Goal: Navigation & Orientation: Find specific page/section

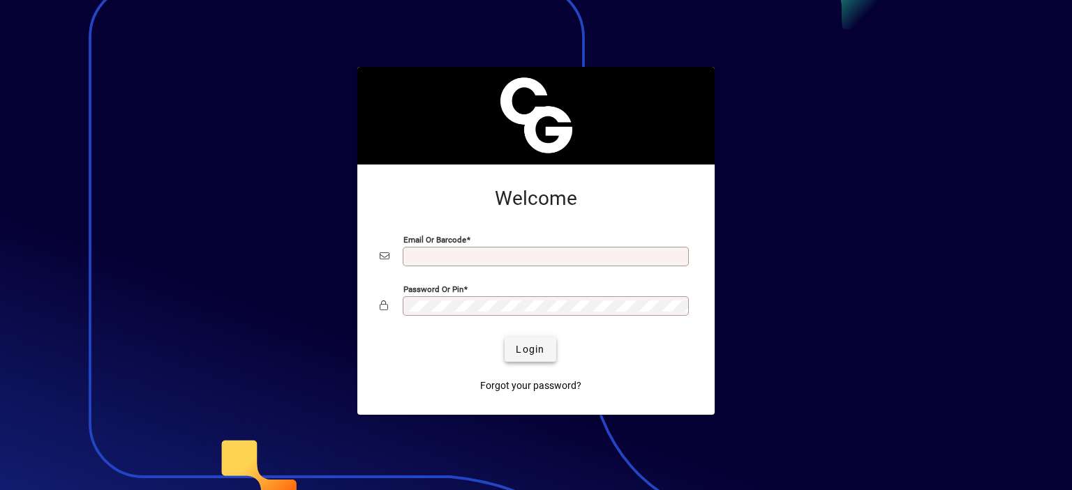
type input "**********"
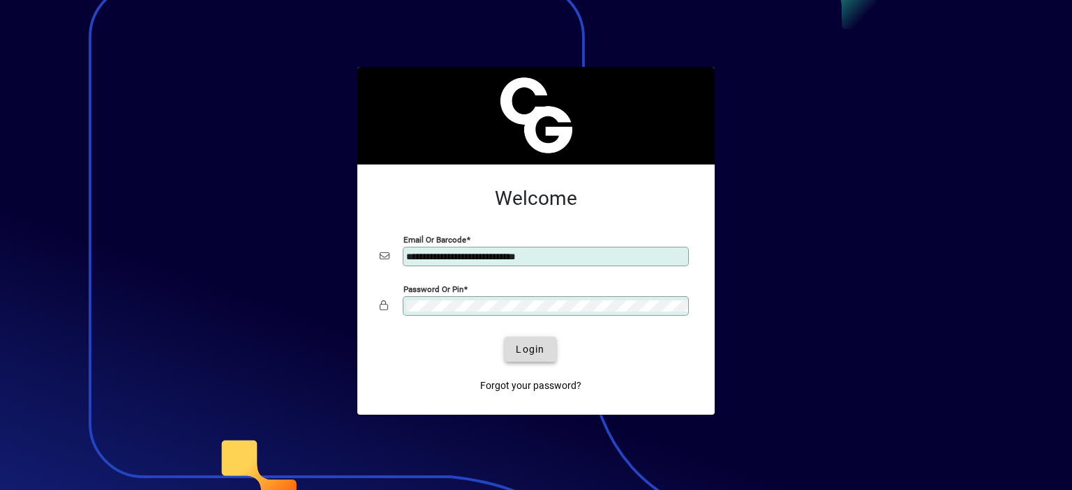
click at [517, 348] on span "Login" at bounding box center [530, 350] width 29 height 15
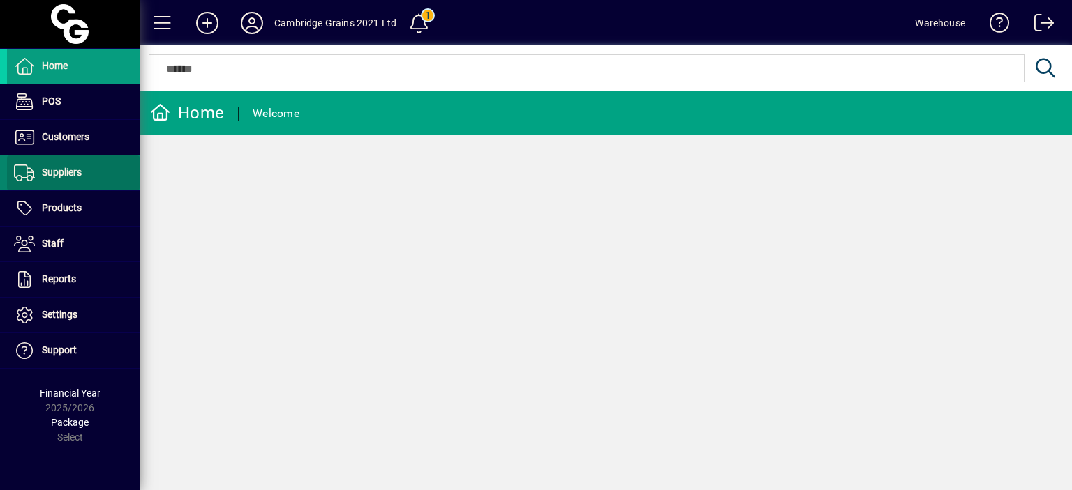
click at [70, 174] on span "Suppliers" at bounding box center [62, 172] width 40 height 11
